Goal: Task Accomplishment & Management: Complete application form

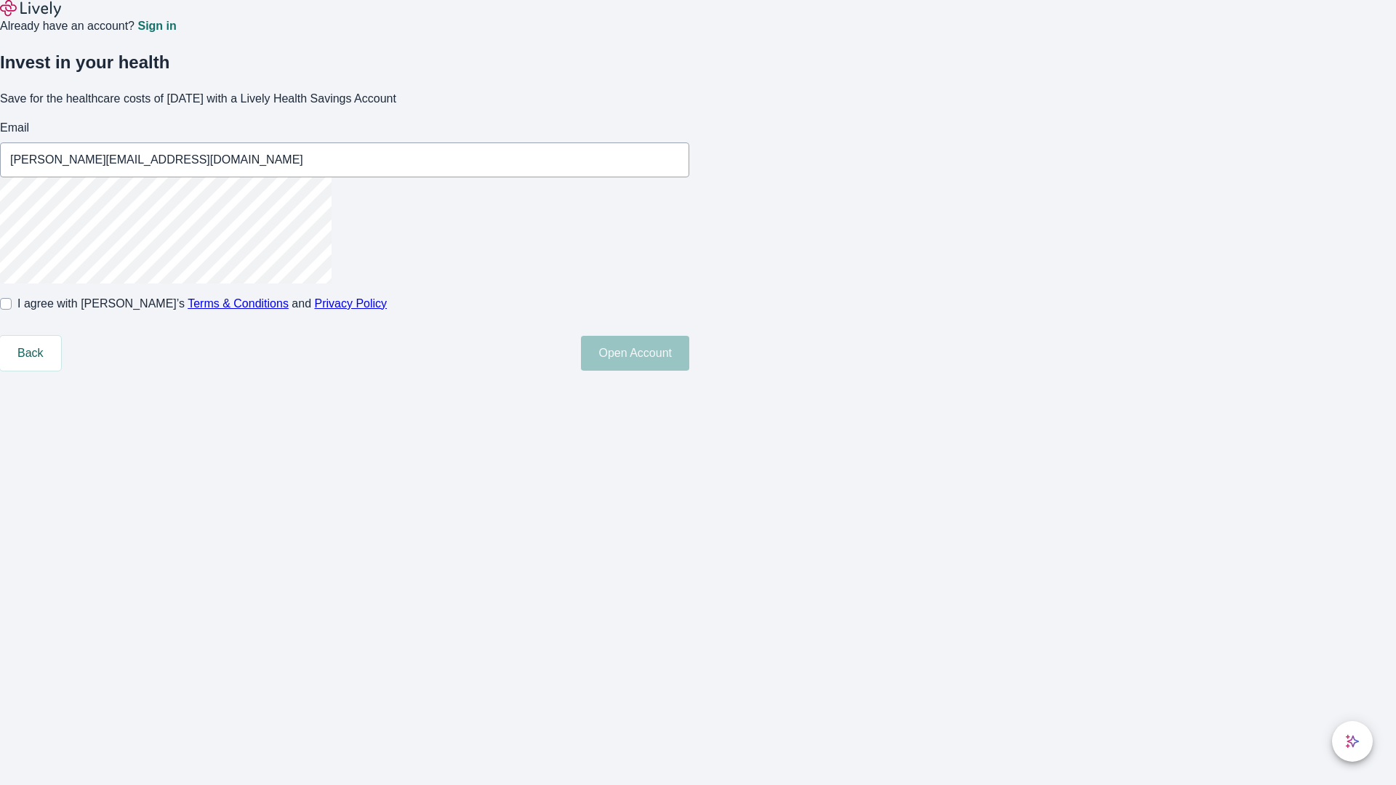
click at [12, 310] on input "I agree with Lively’s Terms & Conditions and Privacy Policy" at bounding box center [6, 304] width 12 height 12
checkbox input "true"
click at [689, 371] on button "Open Account" at bounding box center [635, 353] width 108 height 35
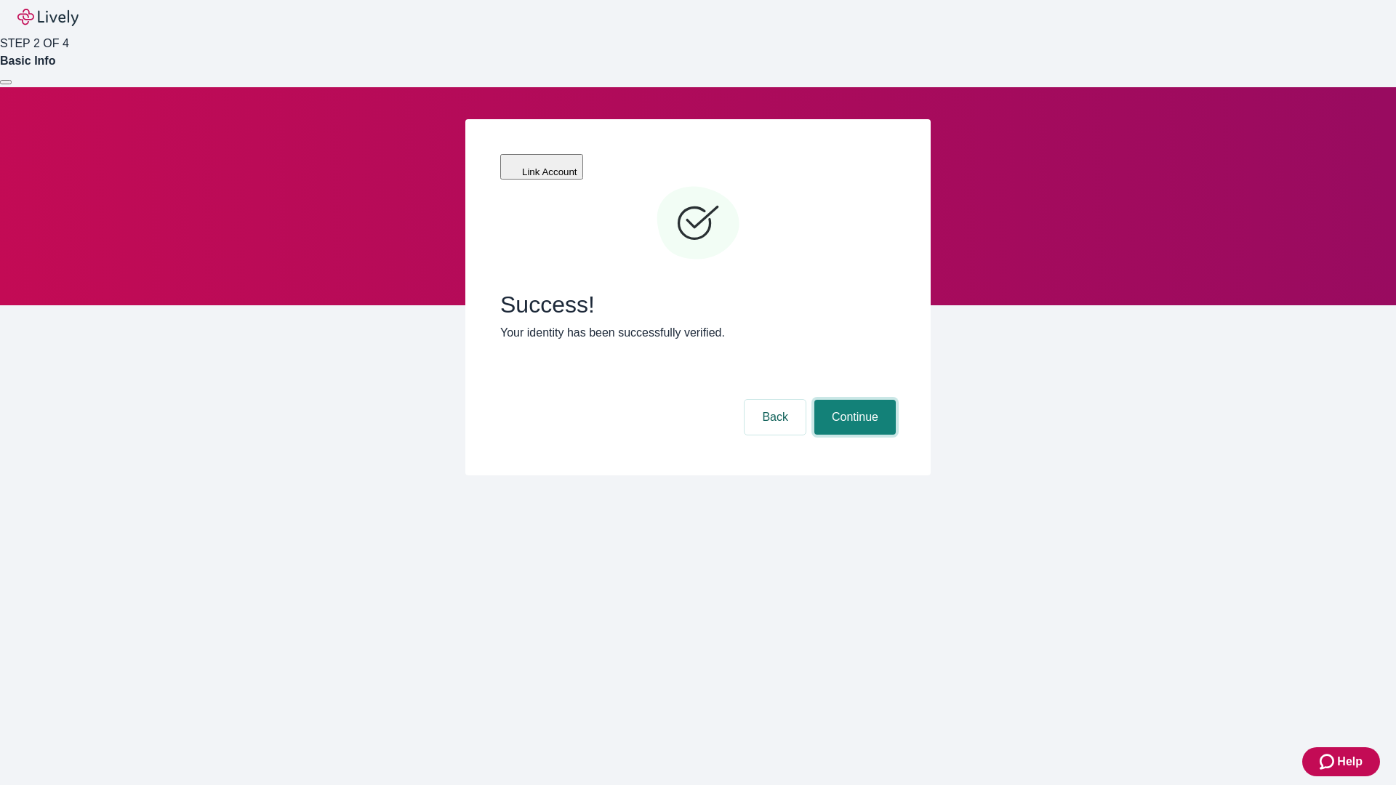
click at [853, 400] on button "Continue" at bounding box center [854, 417] width 81 height 35
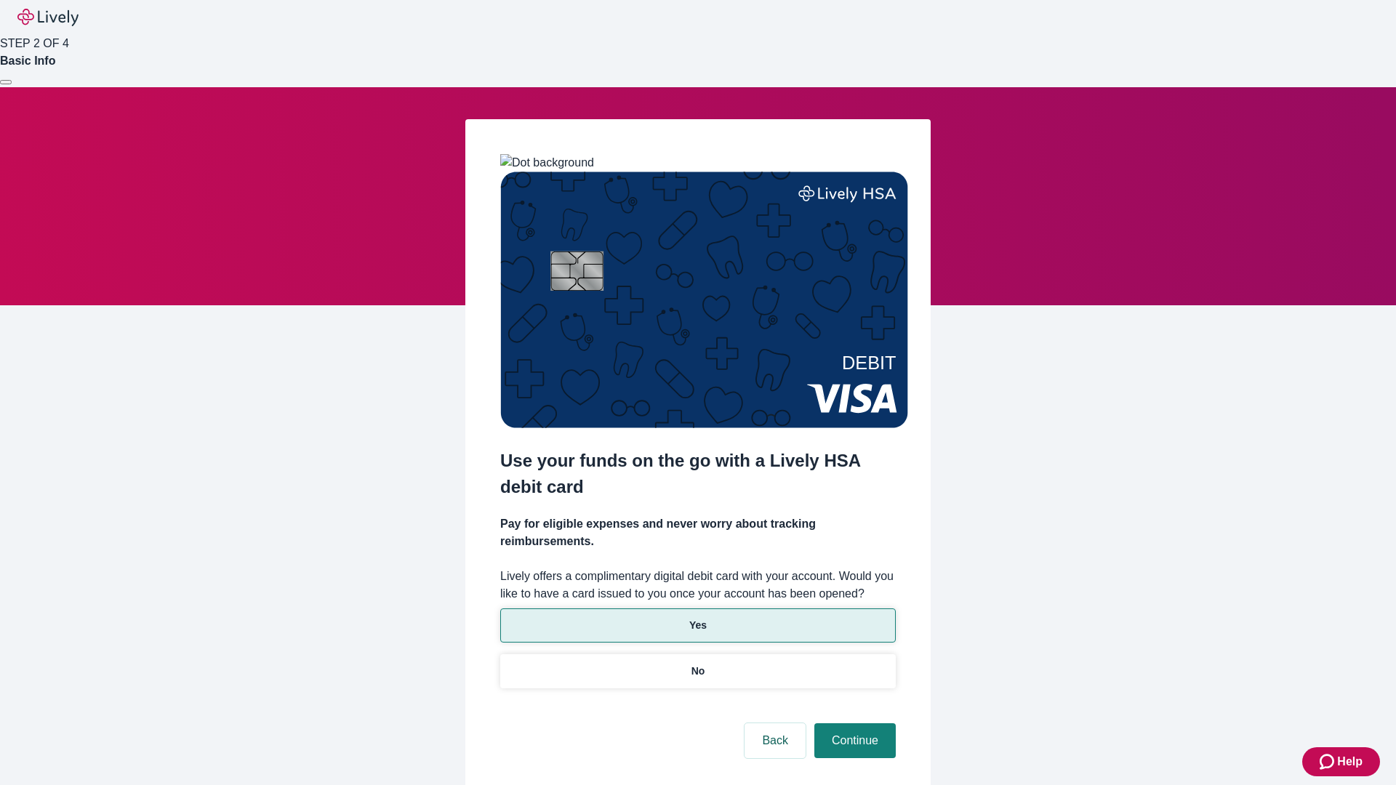
click at [697, 618] on p "Yes" at bounding box center [697, 625] width 17 height 15
click at [853, 723] on button "Continue" at bounding box center [854, 740] width 81 height 35
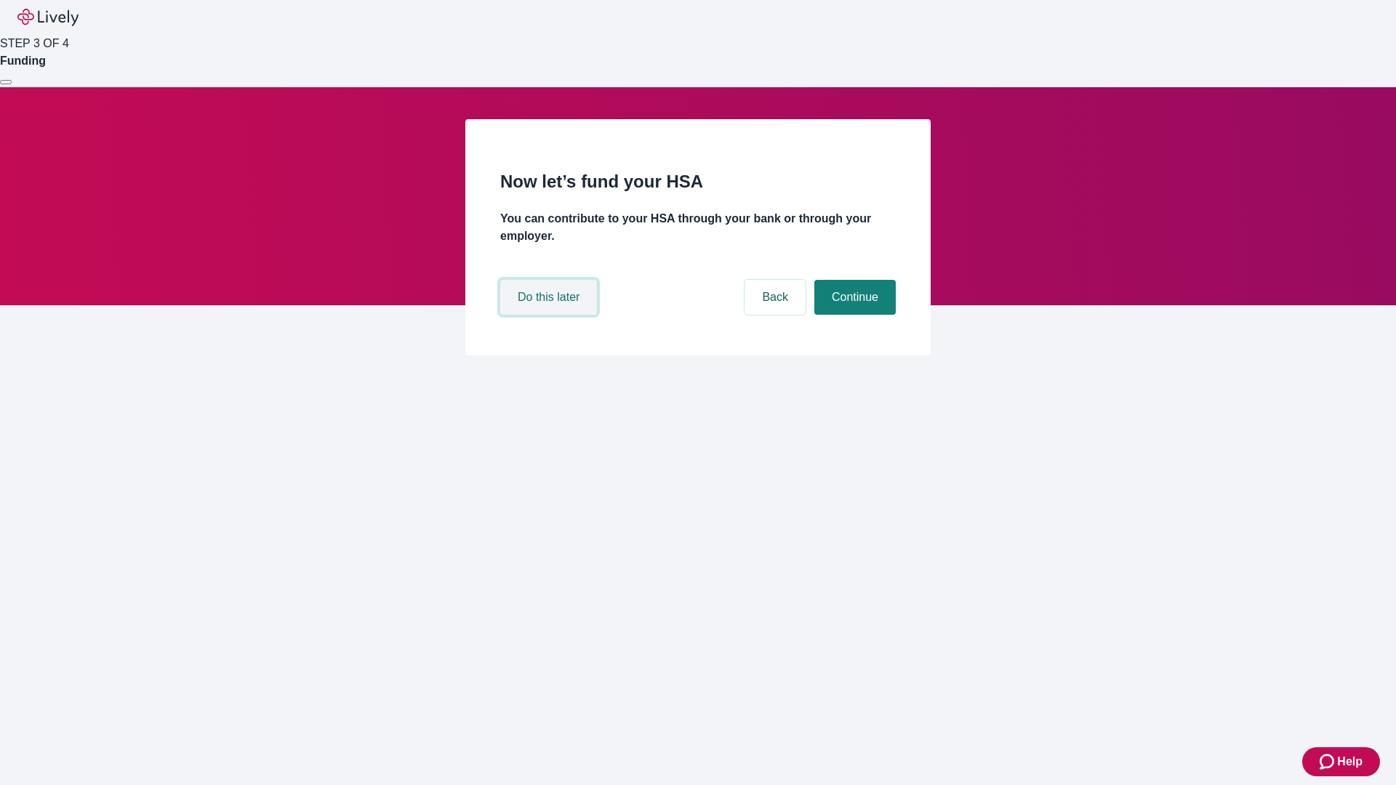
click at [550, 315] on button "Do this later" at bounding box center [548, 297] width 97 height 35
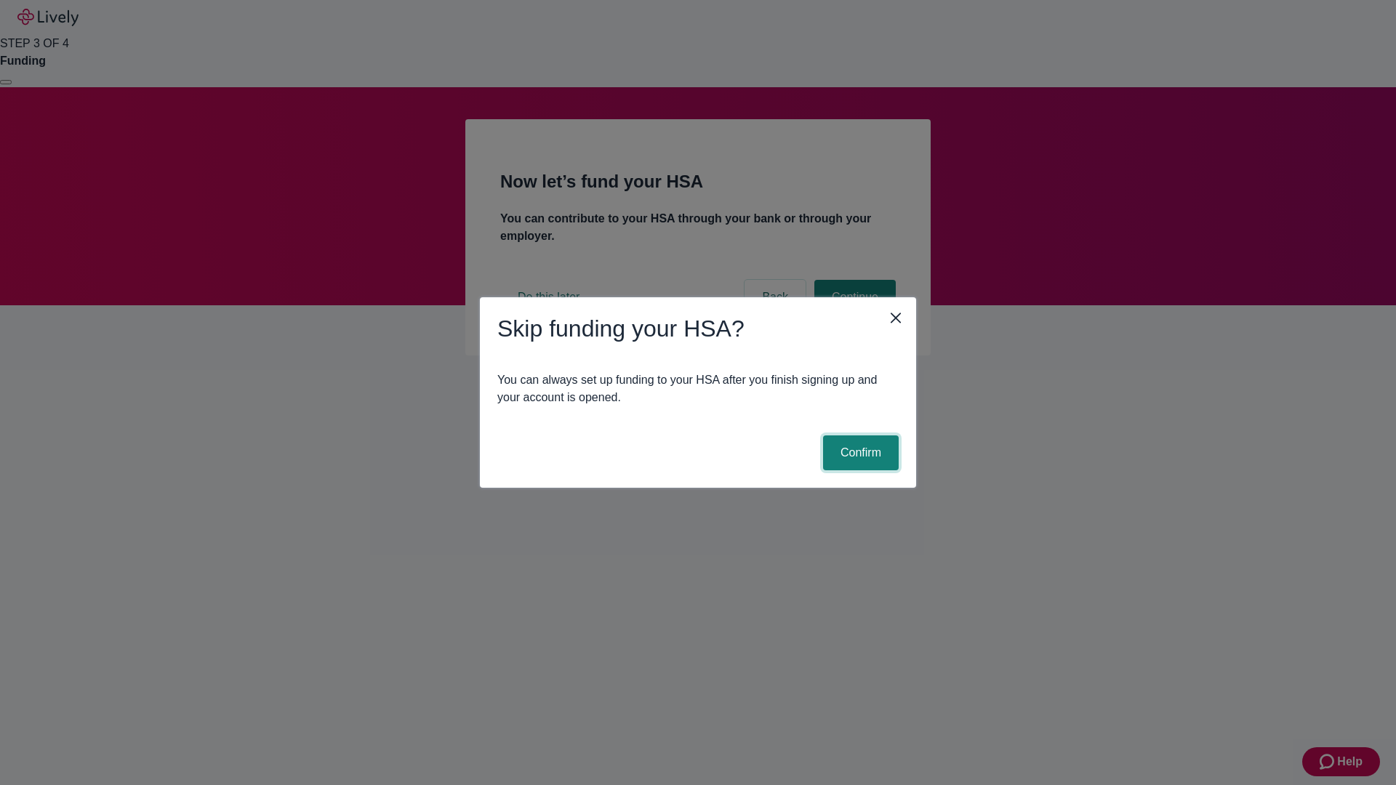
click at [859, 453] on button "Confirm" at bounding box center [861, 452] width 76 height 35
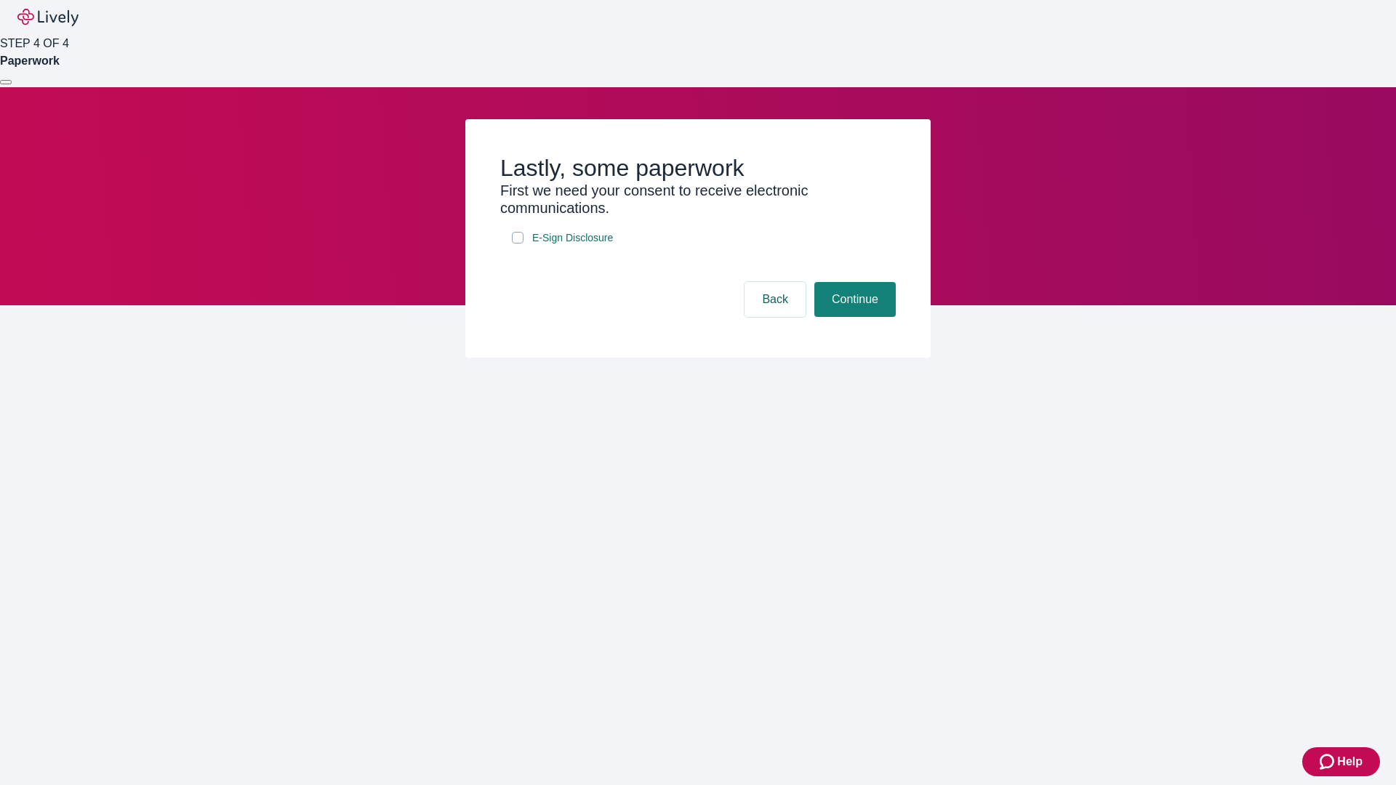
click at [518, 244] on input "E-Sign Disclosure" at bounding box center [518, 238] width 12 height 12
checkbox input "true"
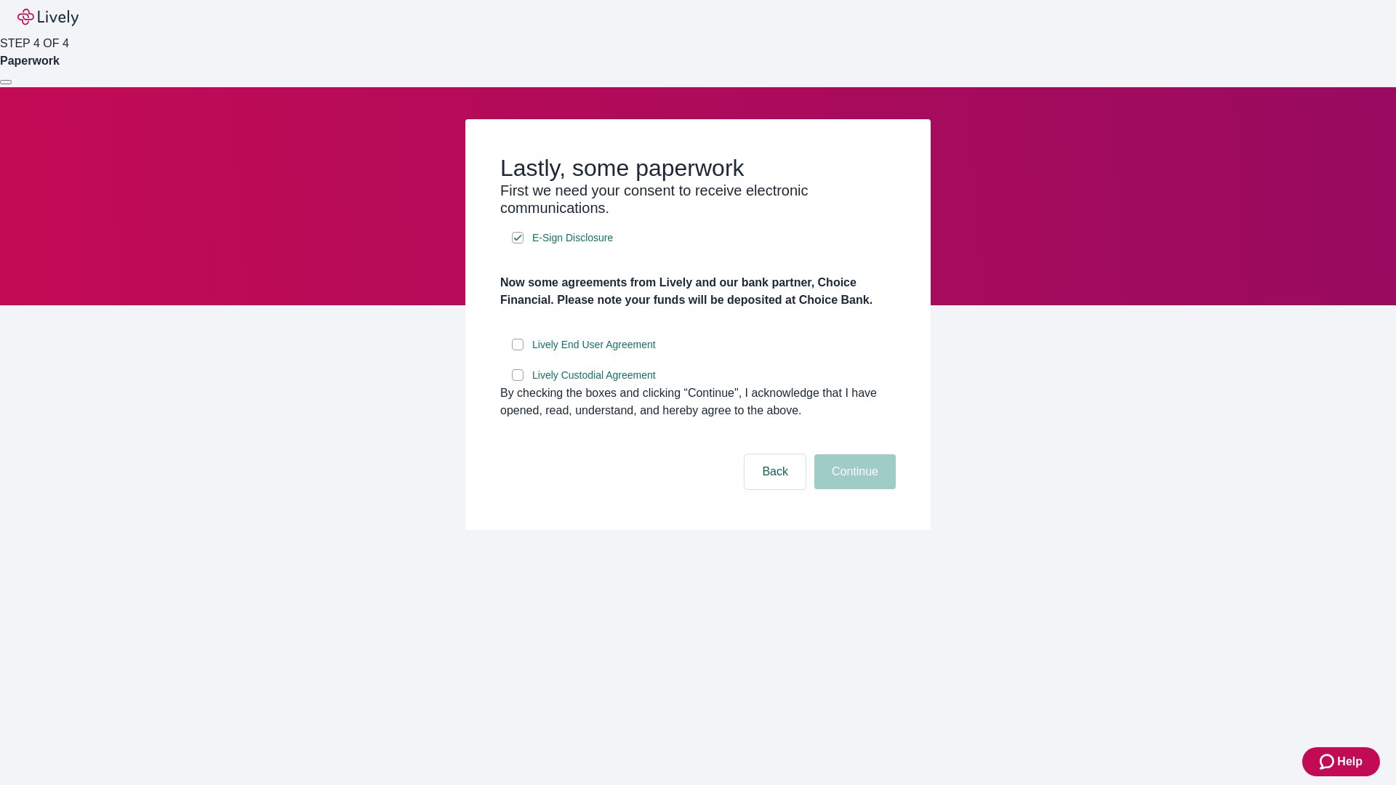
click at [518, 350] on input "Lively End User Agreement" at bounding box center [518, 345] width 12 height 12
checkbox input "true"
click at [518, 381] on input "Lively Custodial Agreement" at bounding box center [518, 375] width 12 height 12
checkbox input "true"
click at [853, 489] on button "Continue" at bounding box center [854, 471] width 81 height 35
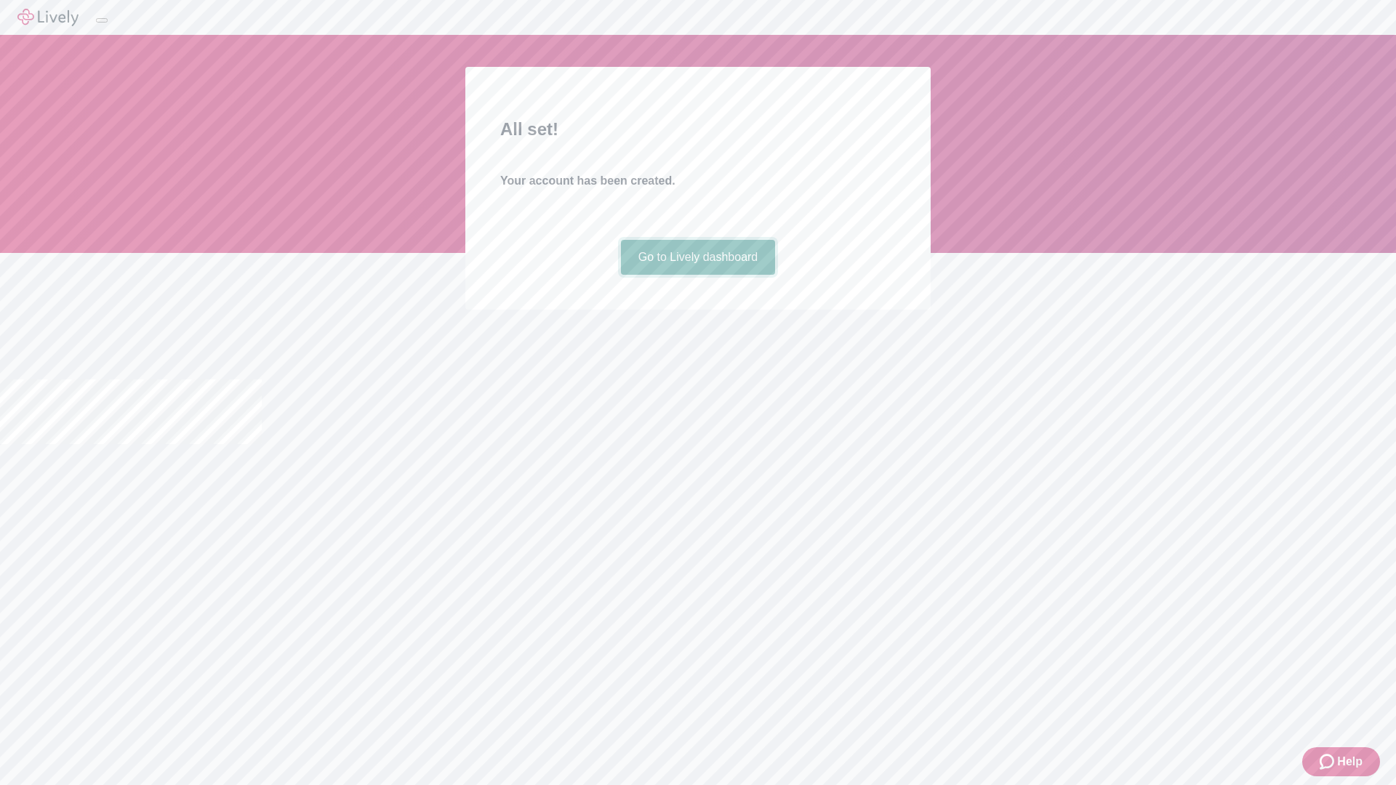
click at [697, 275] on link "Go to Lively dashboard" at bounding box center [698, 257] width 155 height 35
